Goal: Find specific page/section: Find specific page/section

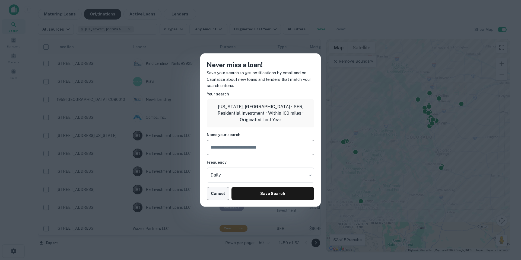
click at [217, 197] on button "Cancel" at bounding box center [218, 193] width 23 height 13
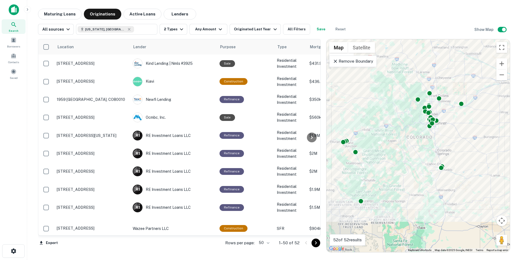
click at [9, 9] on img at bounding box center [14, 9] width 10 height 11
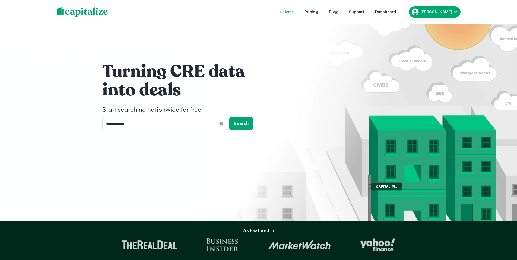
click at [292, 13] on div "Home" at bounding box center [288, 12] width 10 height 6
click at [383, 13] on div "Dashboard" at bounding box center [385, 12] width 21 height 6
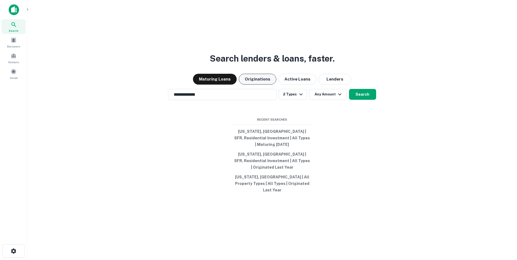
click at [264, 85] on button "Originations" at bounding box center [257, 79] width 37 height 11
click at [365, 100] on button "Search" at bounding box center [362, 94] width 27 height 11
